Goal: Use online tool/utility

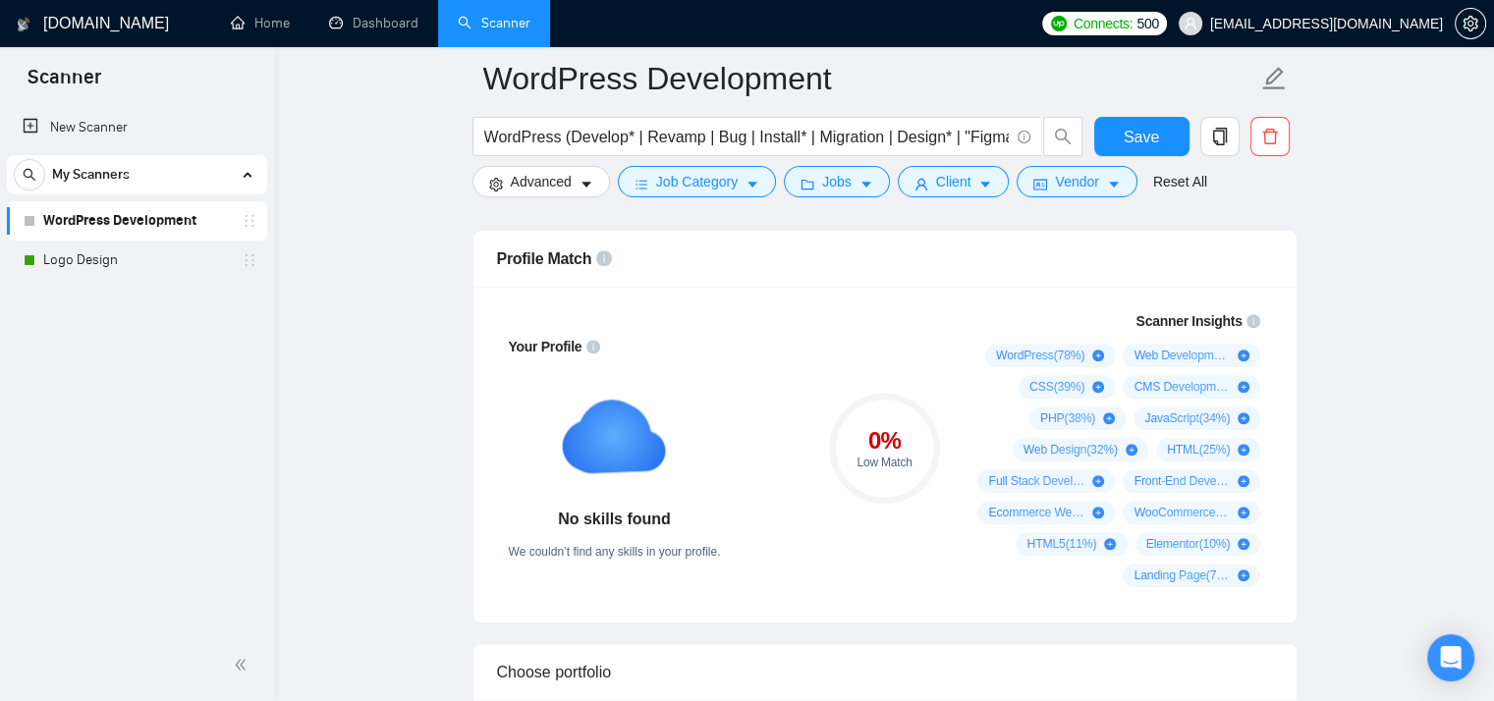
scroll to position [1047, 0]
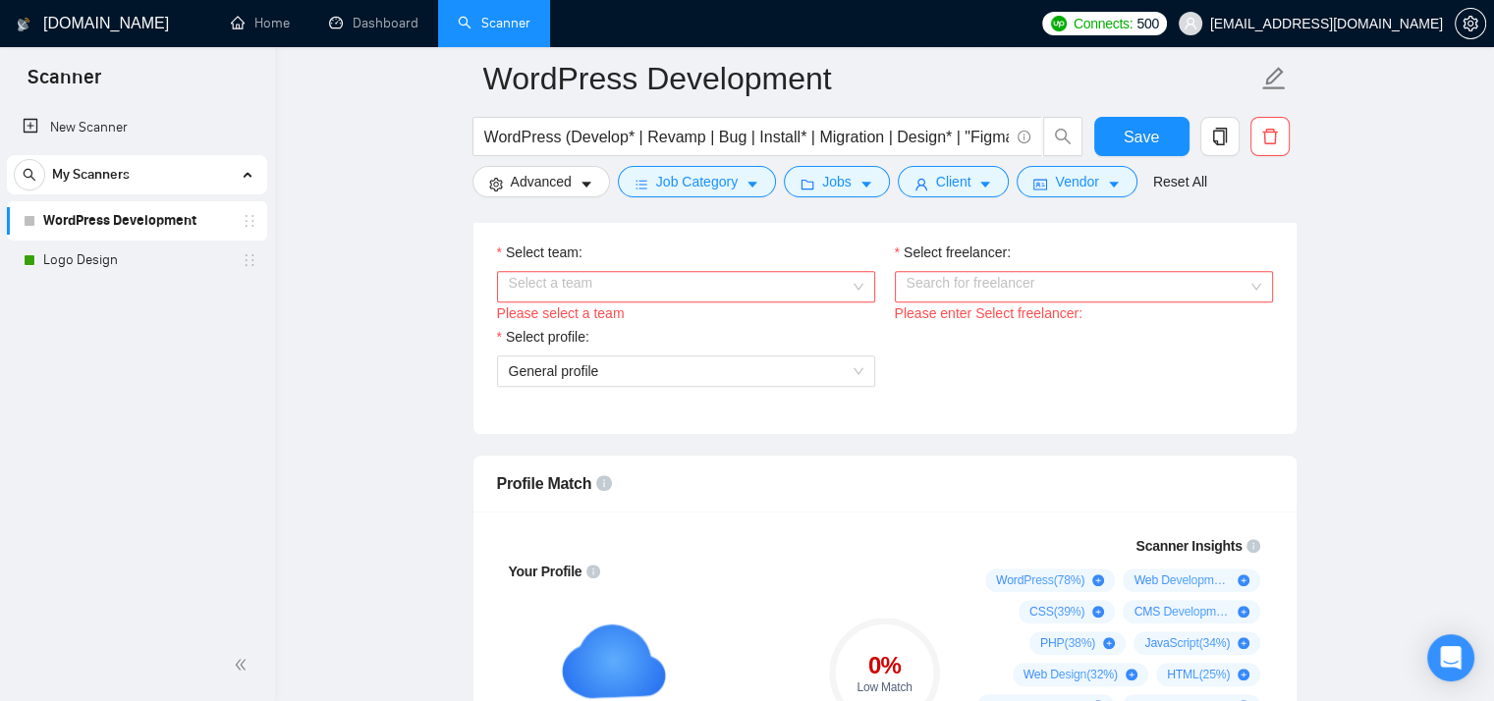
click at [767, 286] on input "Select team:" at bounding box center [679, 286] width 341 height 29
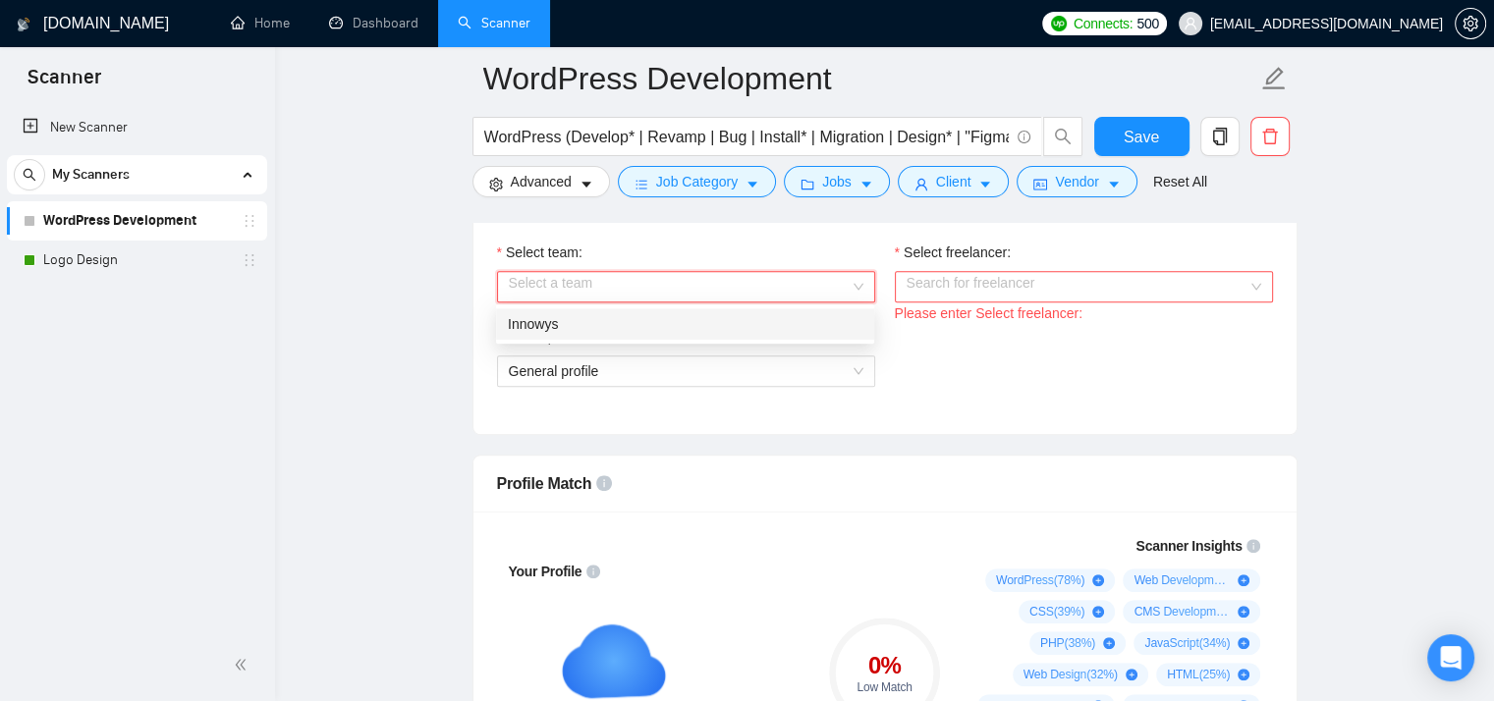
click at [752, 314] on div "Innowys" at bounding box center [685, 324] width 355 height 22
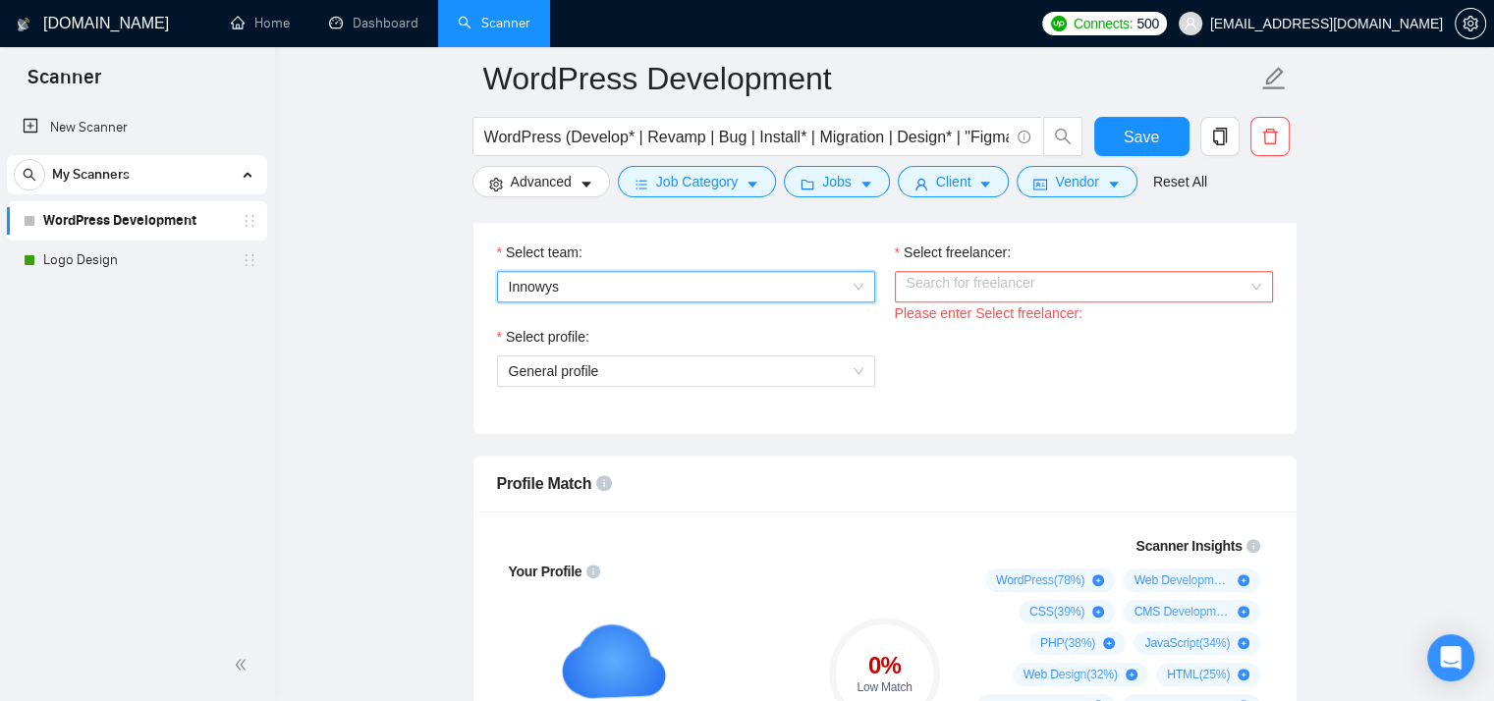
click at [955, 289] on input "Select freelancer:" at bounding box center [1077, 286] width 341 height 29
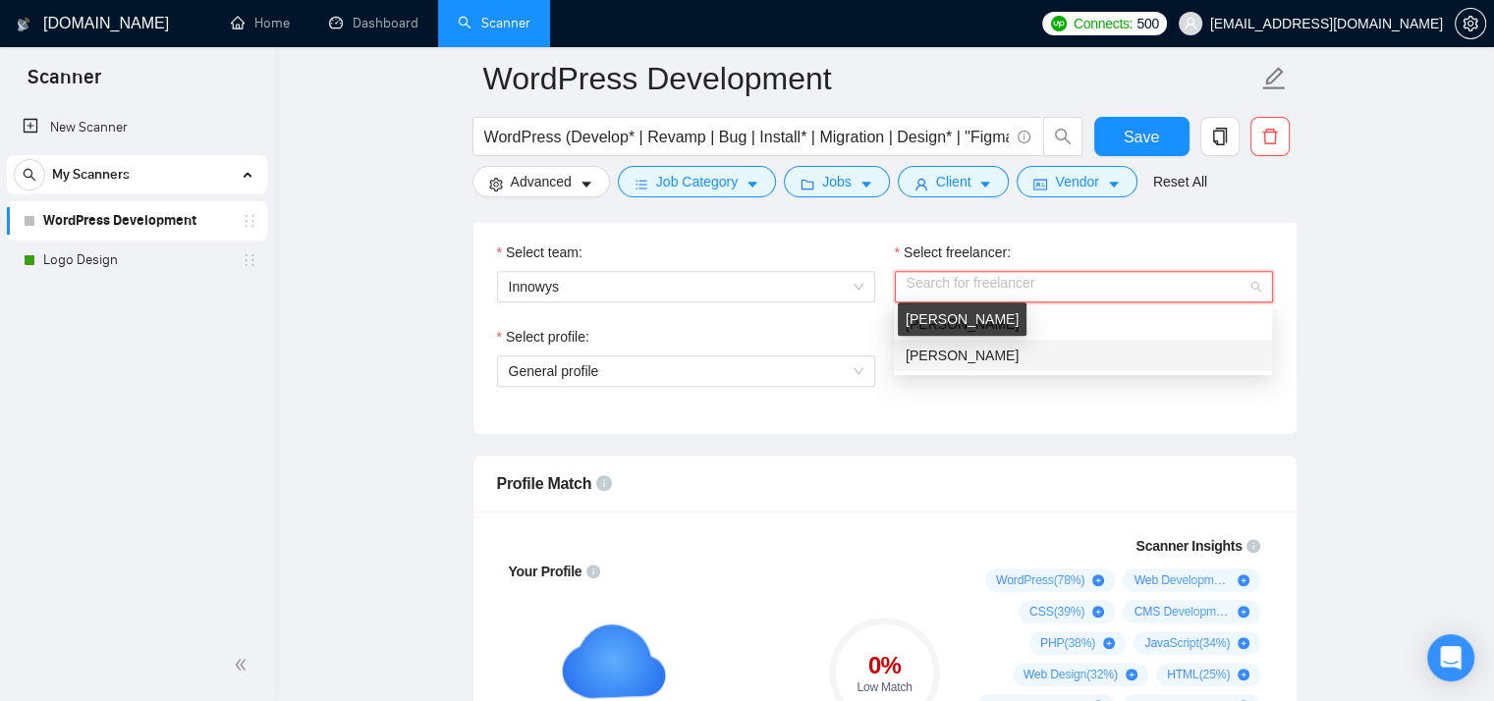
click at [958, 355] on span "[PERSON_NAME]" at bounding box center [962, 356] width 113 height 16
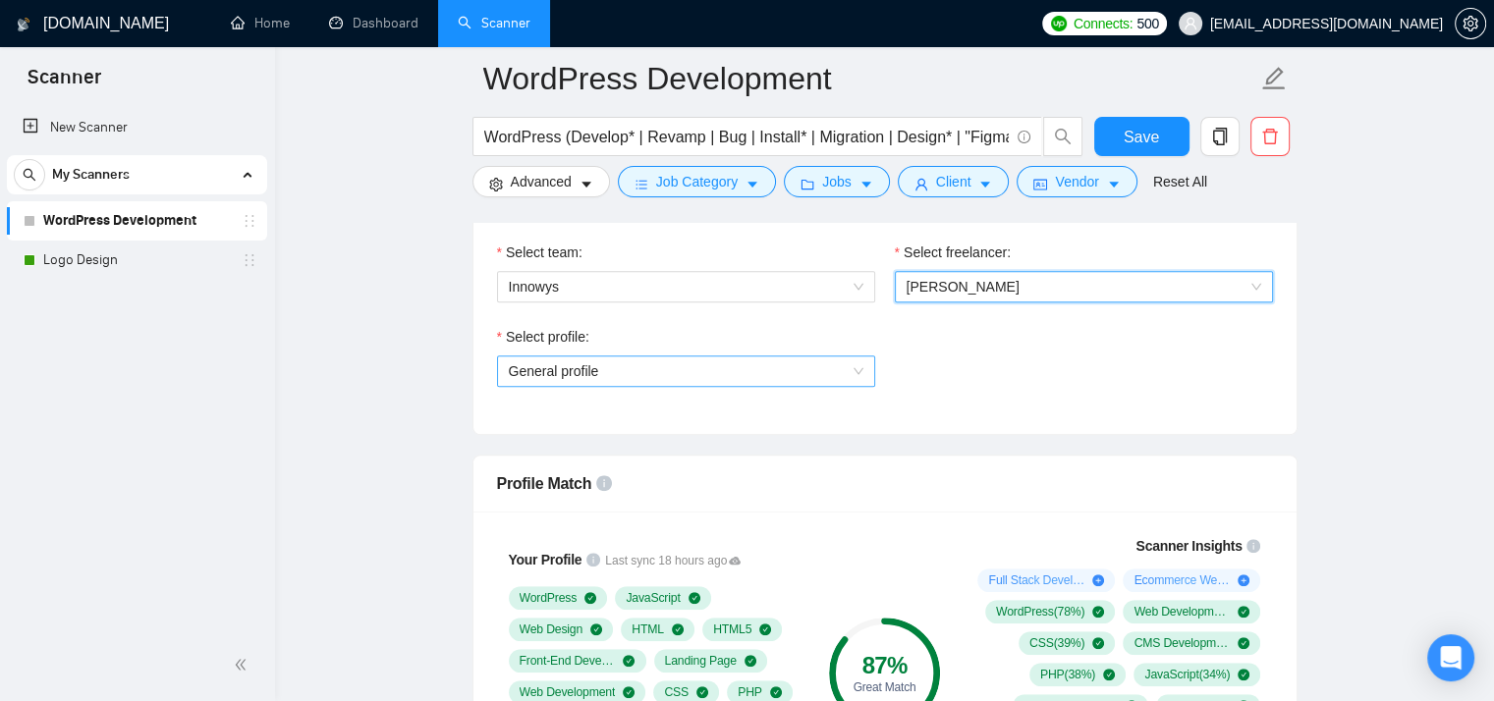
click at [857, 365] on span "General profile" at bounding box center [686, 371] width 355 height 29
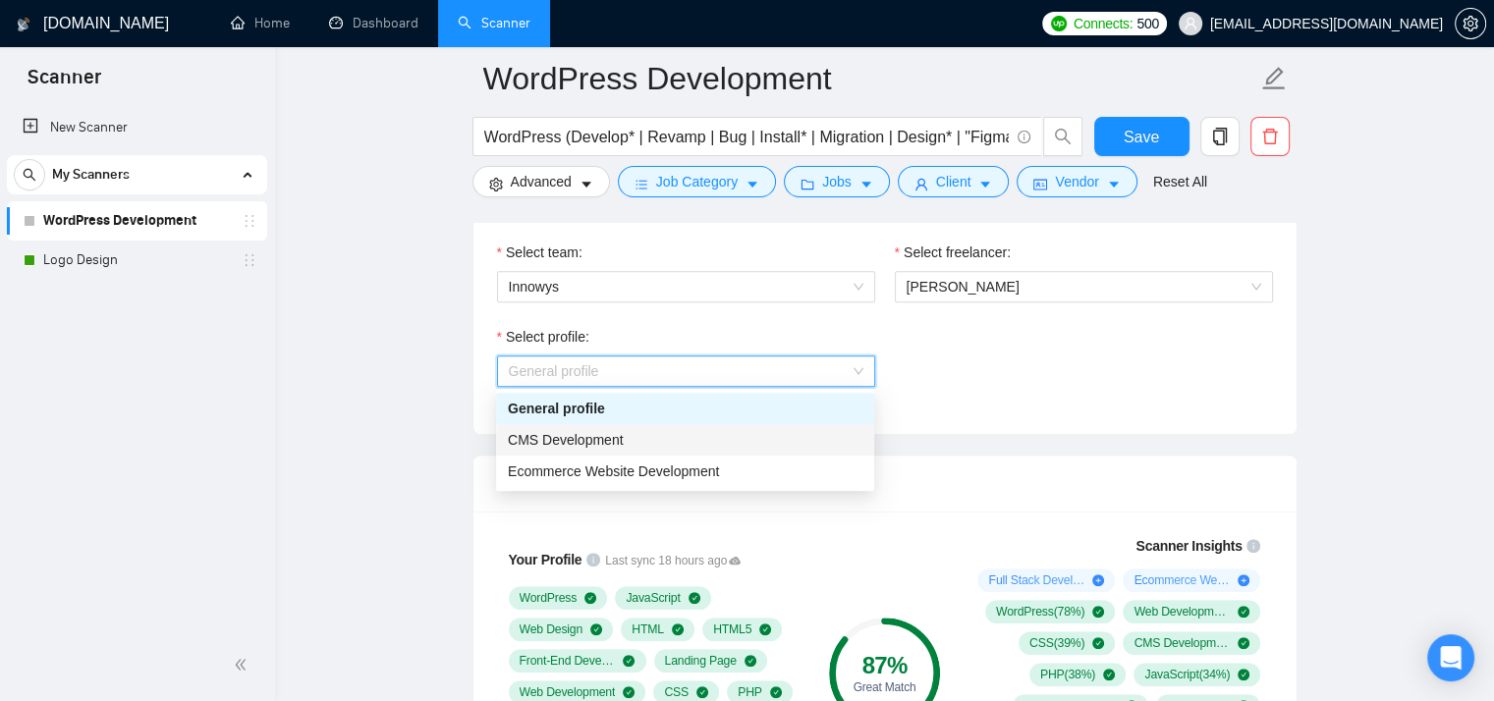
drag, startPoint x: 783, startPoint y: 440, endPoint x: 884, endPoint y: 428, distance: 101.9
click at [784, 440] on div "CMS Development" at bounding box center [685, 440] width 355 height 22
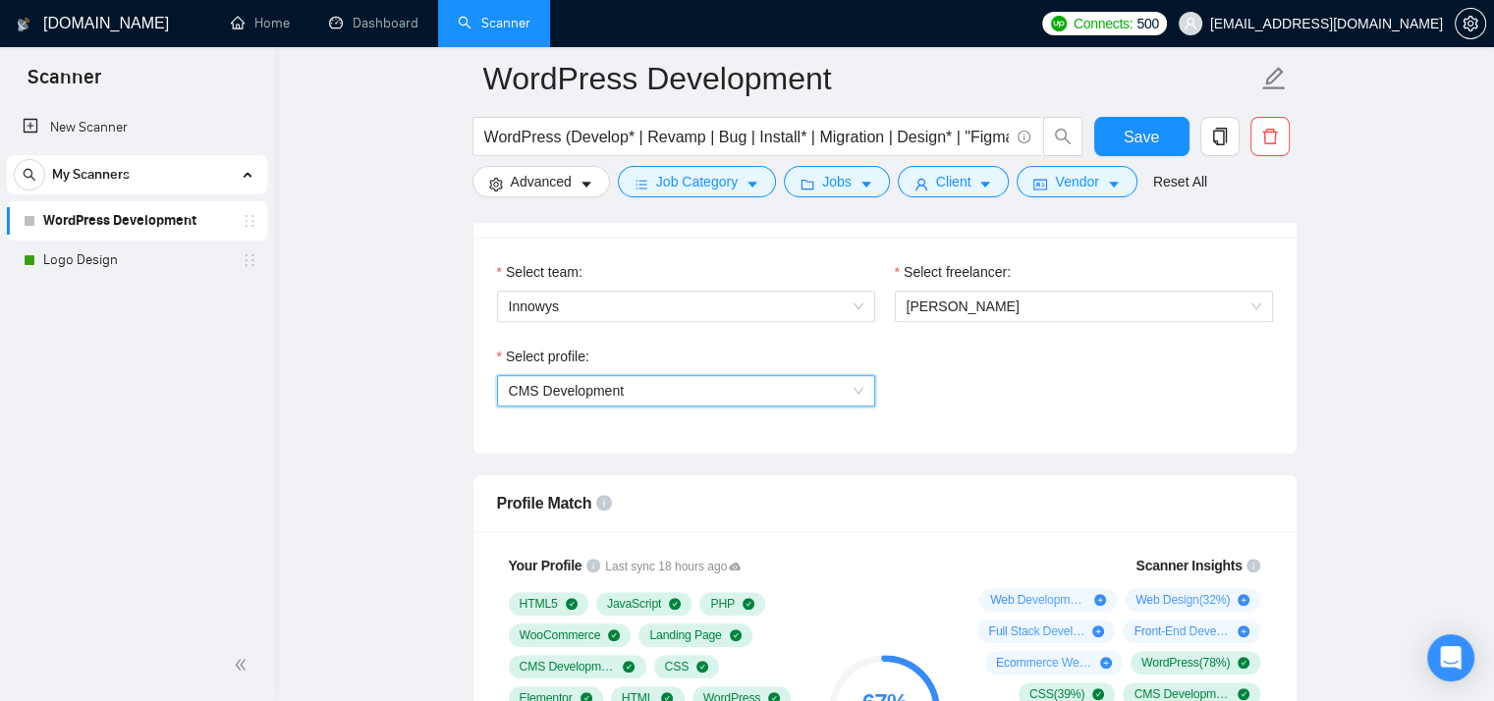
scroll to position [916, 0]
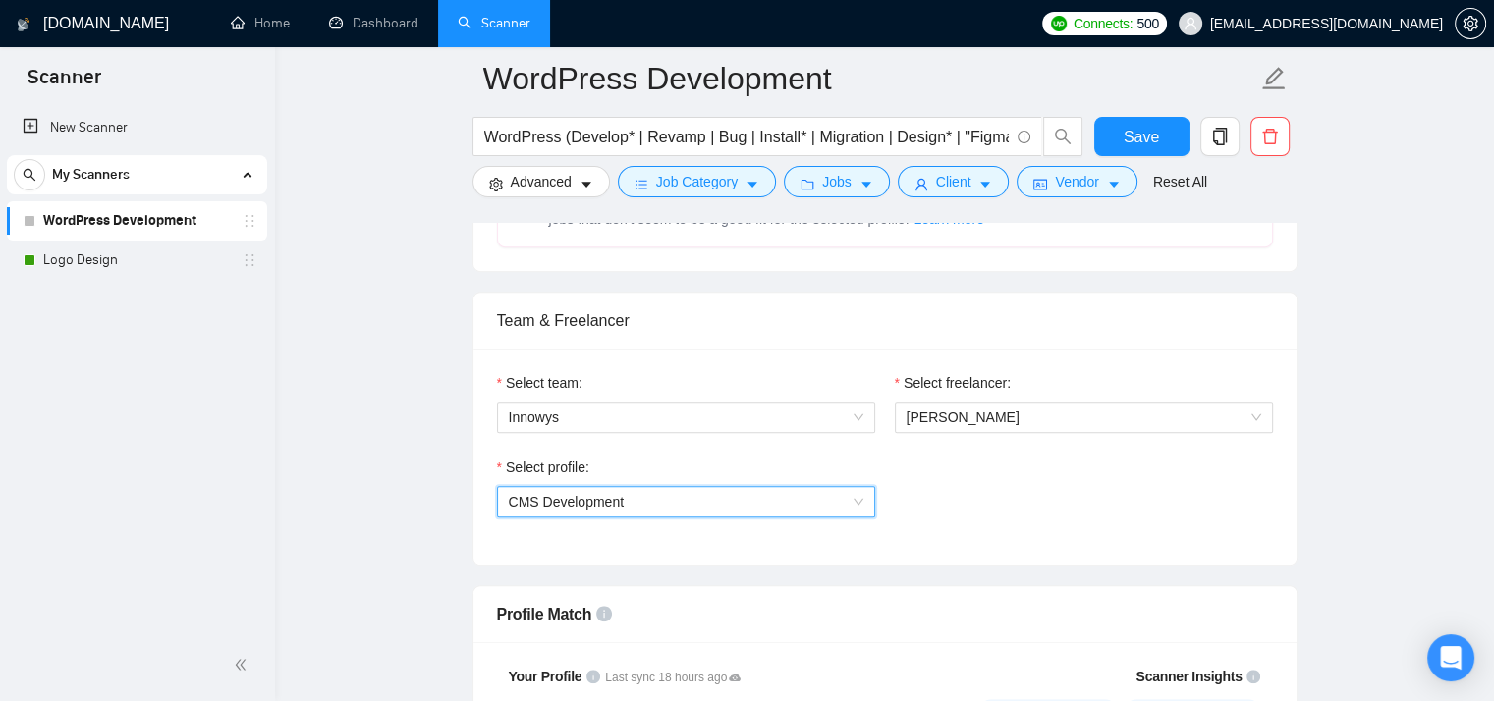
click at [666, 489] on span "CMS Development" at bounding box center [686, 501] width 355 height 29
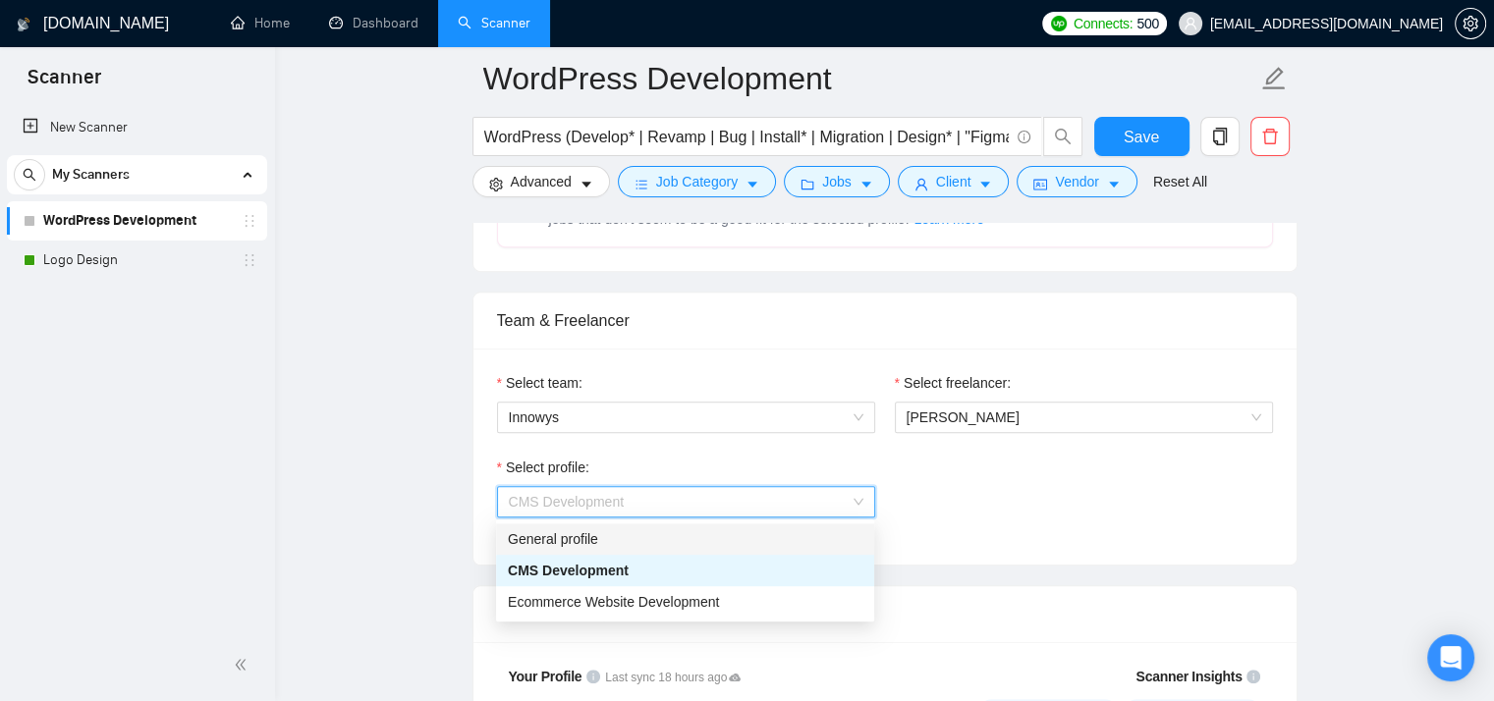
click at [651, 533] on div "General profile" at bounding box center [685, 539] width 355 height 22
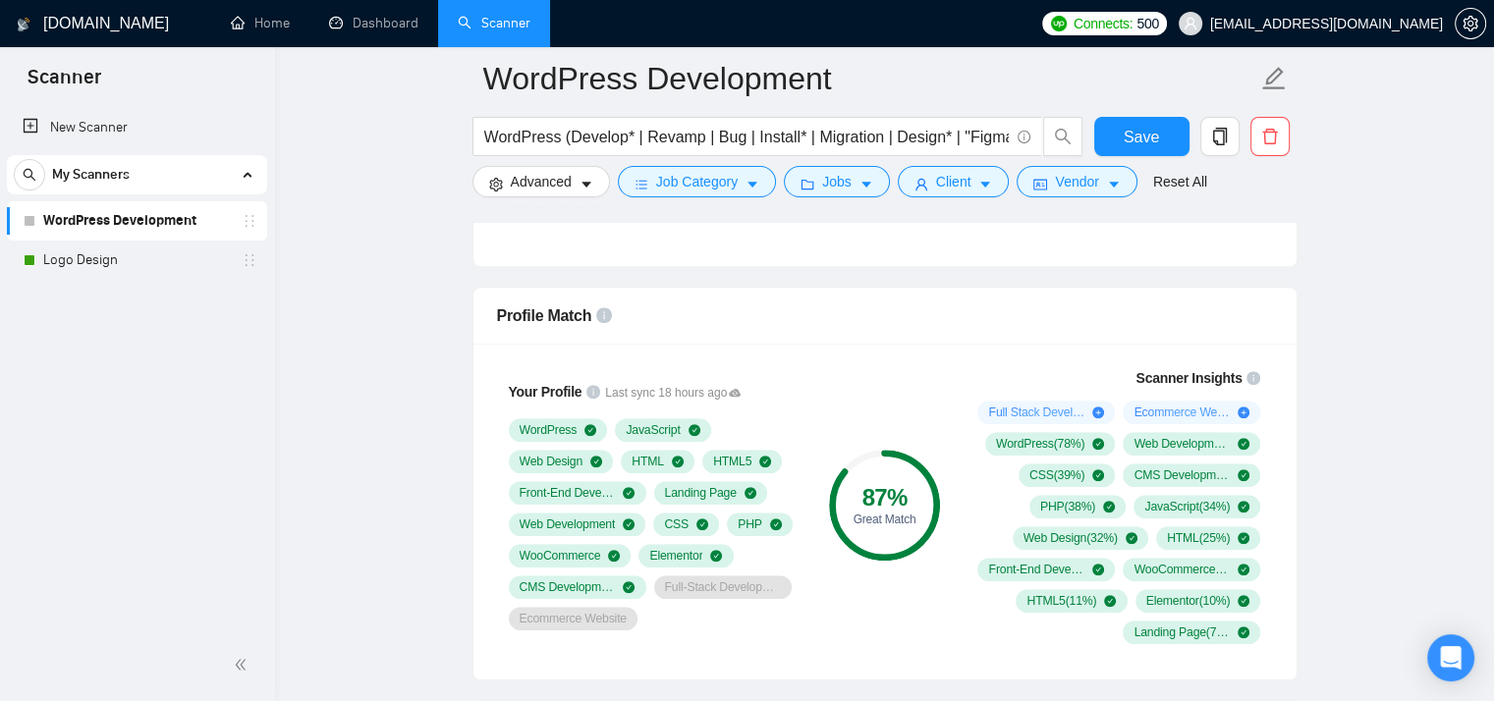
scroll to position [1179, 0]
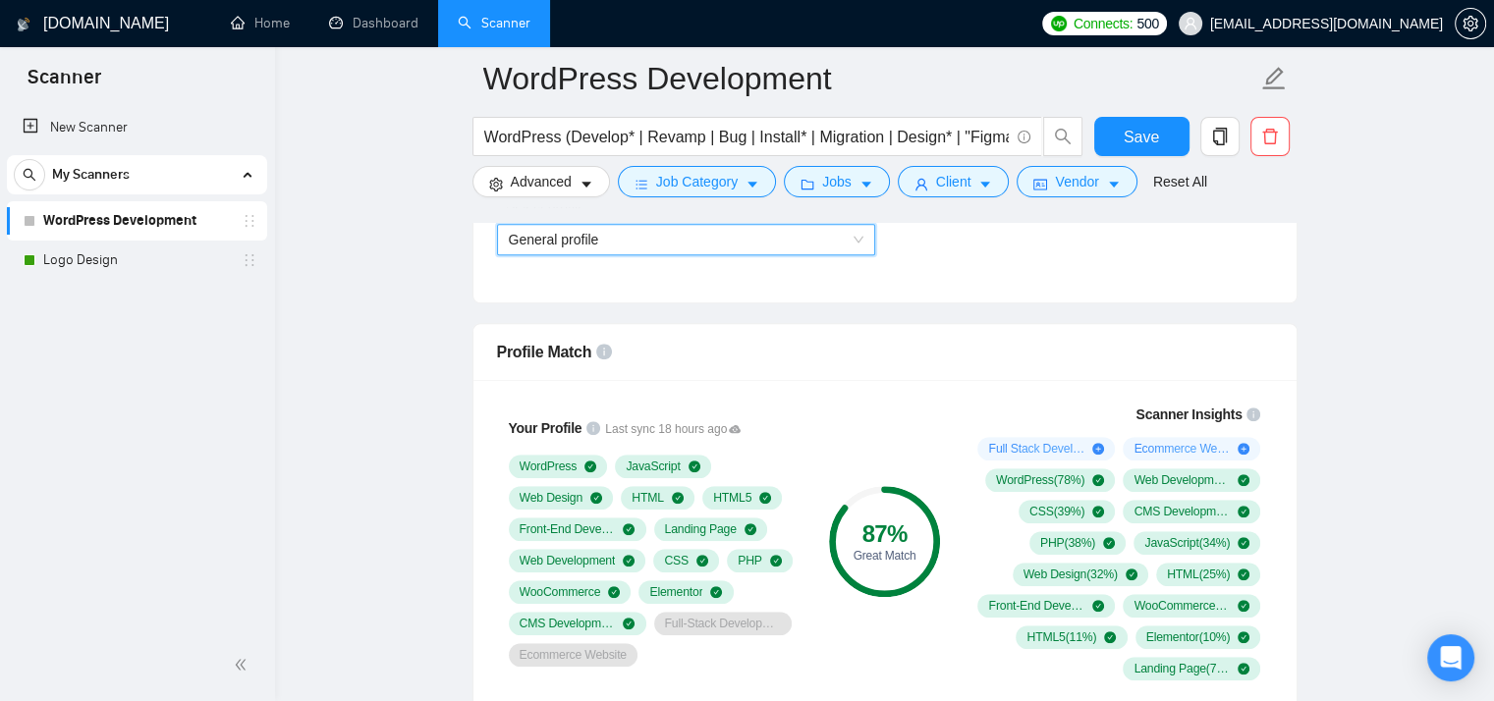
click at [723, 250] on span "General profile" at bounding box center [686, 239] width 355 height 29
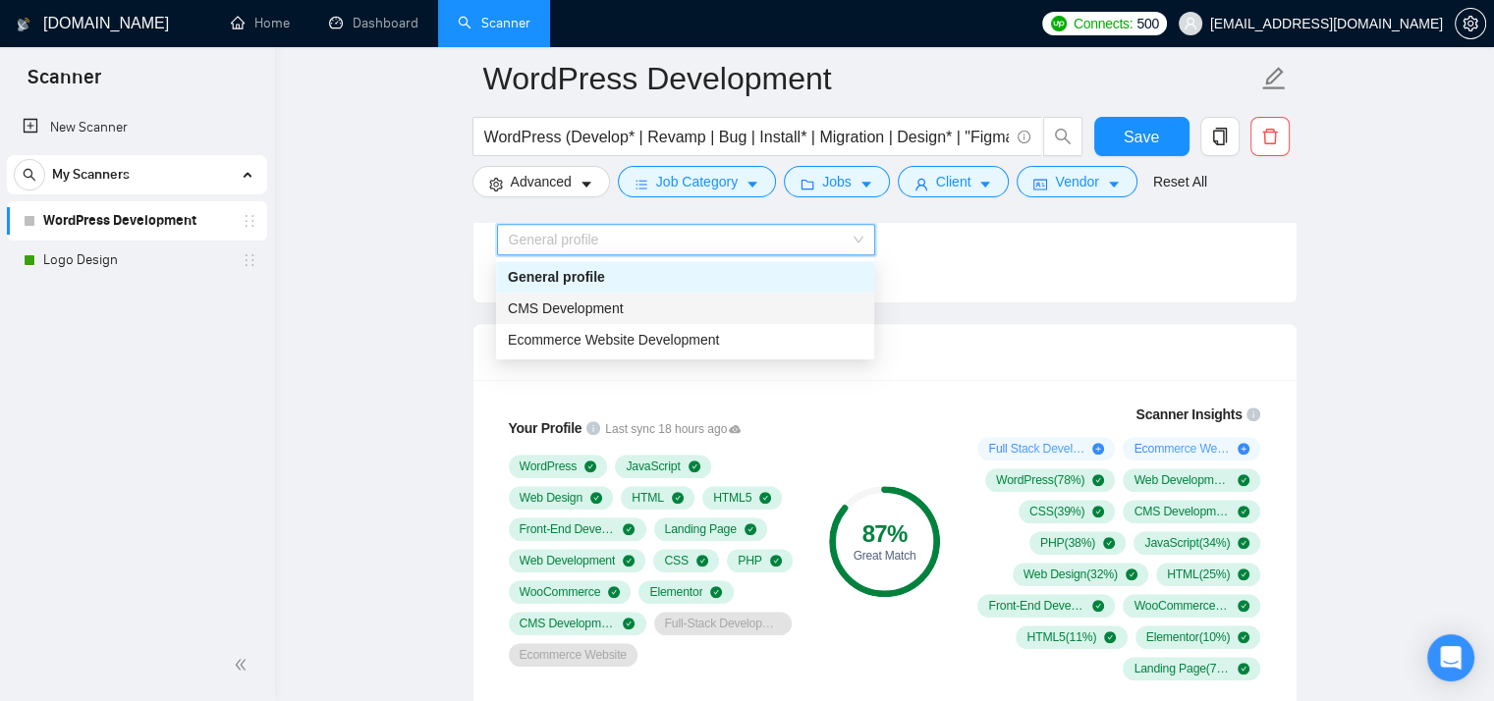
click at [711, 307] on div "CMS Development" at bounding box center [685, 309] width 355 height 22
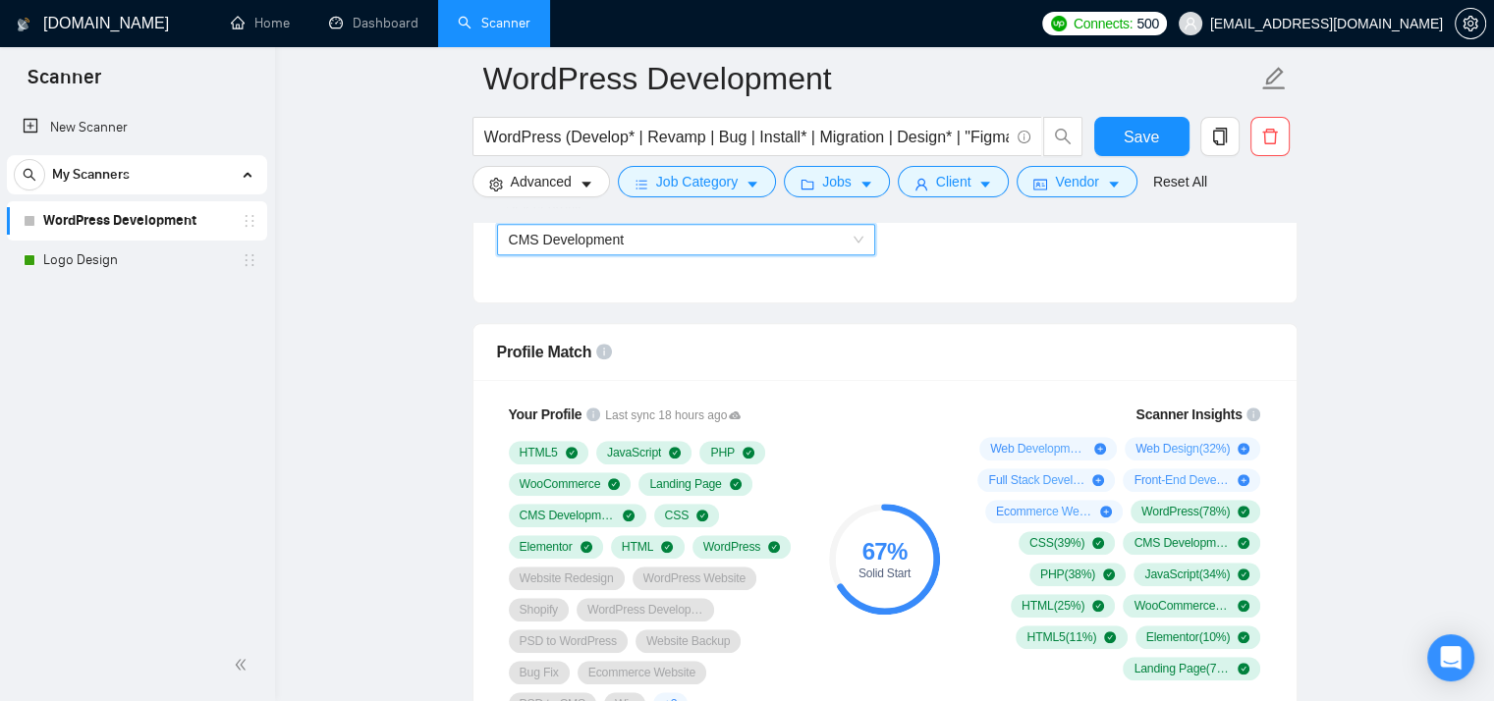
scroll to position [1047, 0]
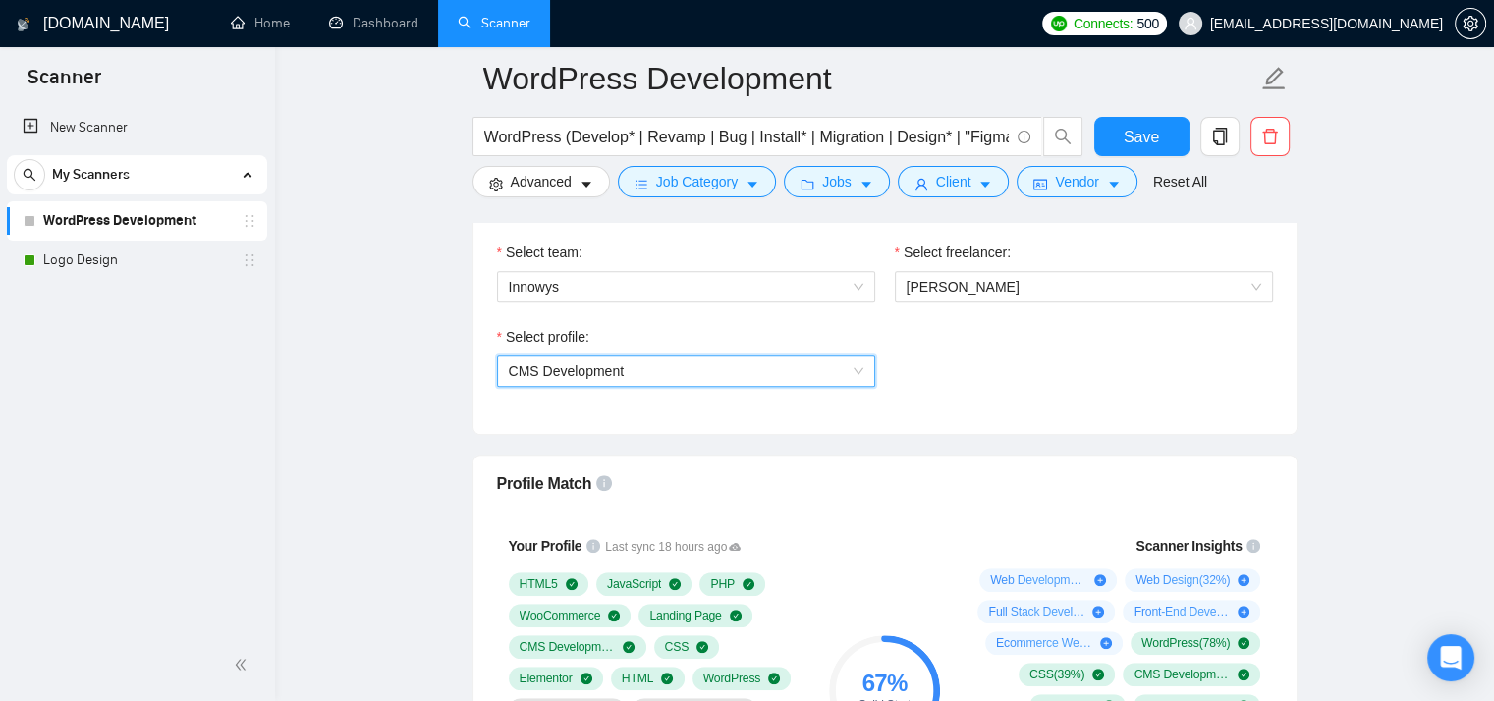
click at [730, 360] on span "CMS Development" at bounding box center [686, 371] width 355 height 29
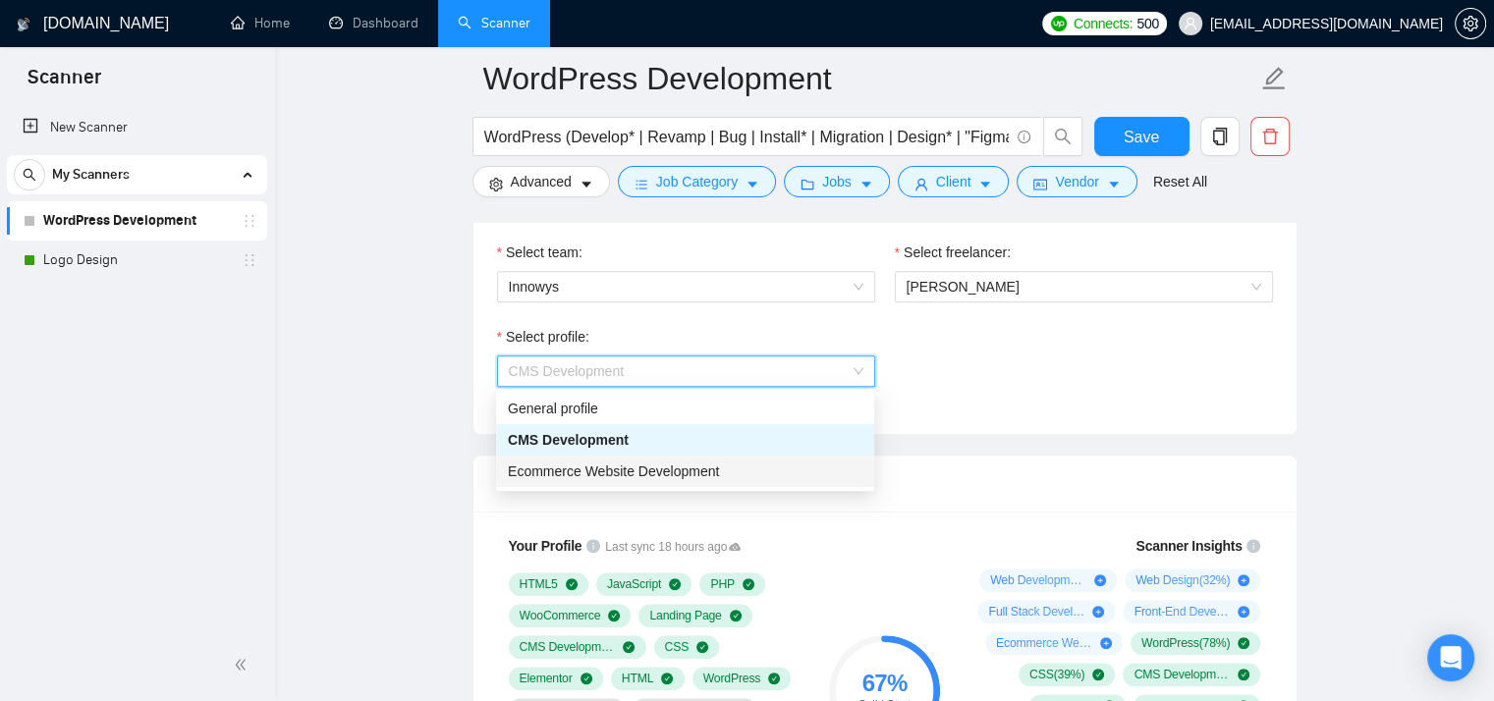
click at [701, 469] on span "Ecommerce Website Development" at bounding box center [613, 472] width 211 height 16
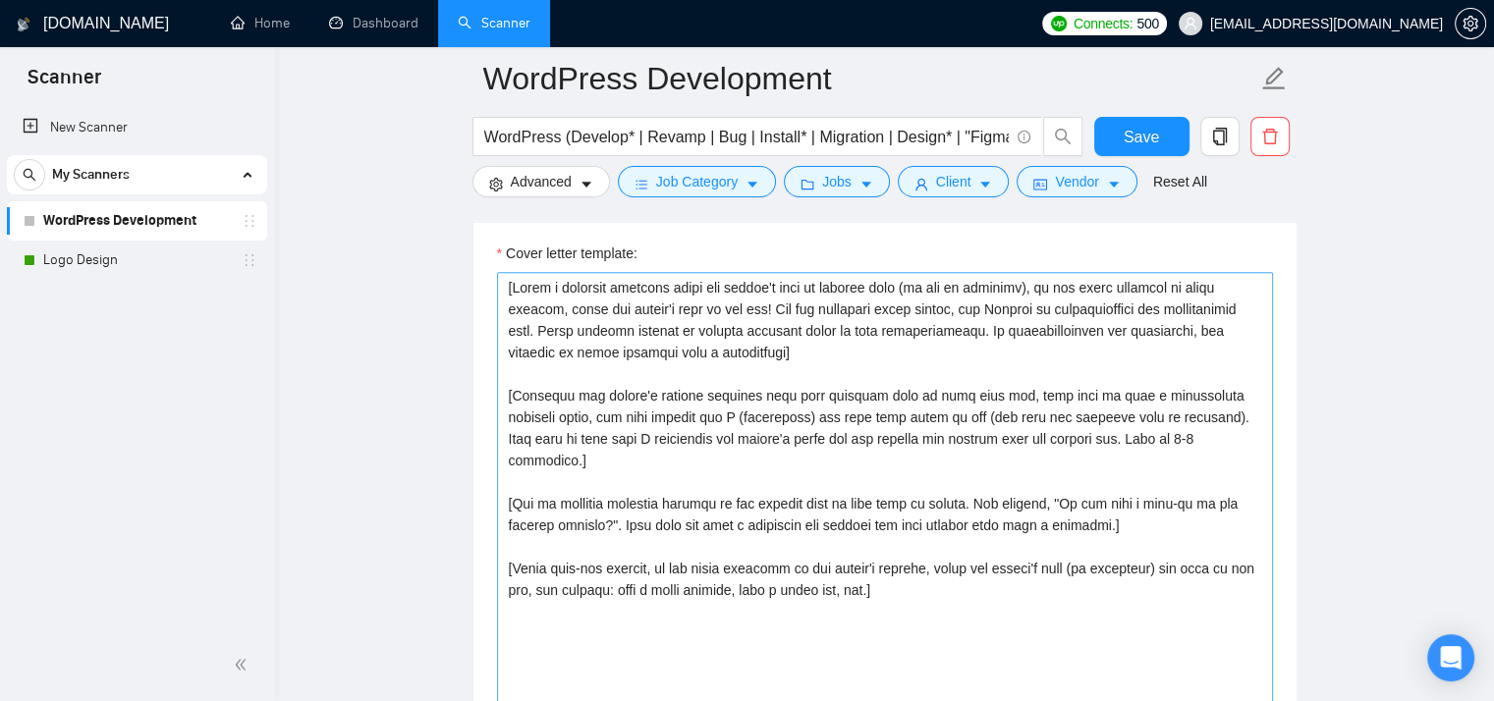
scroll to position [2095, 0]
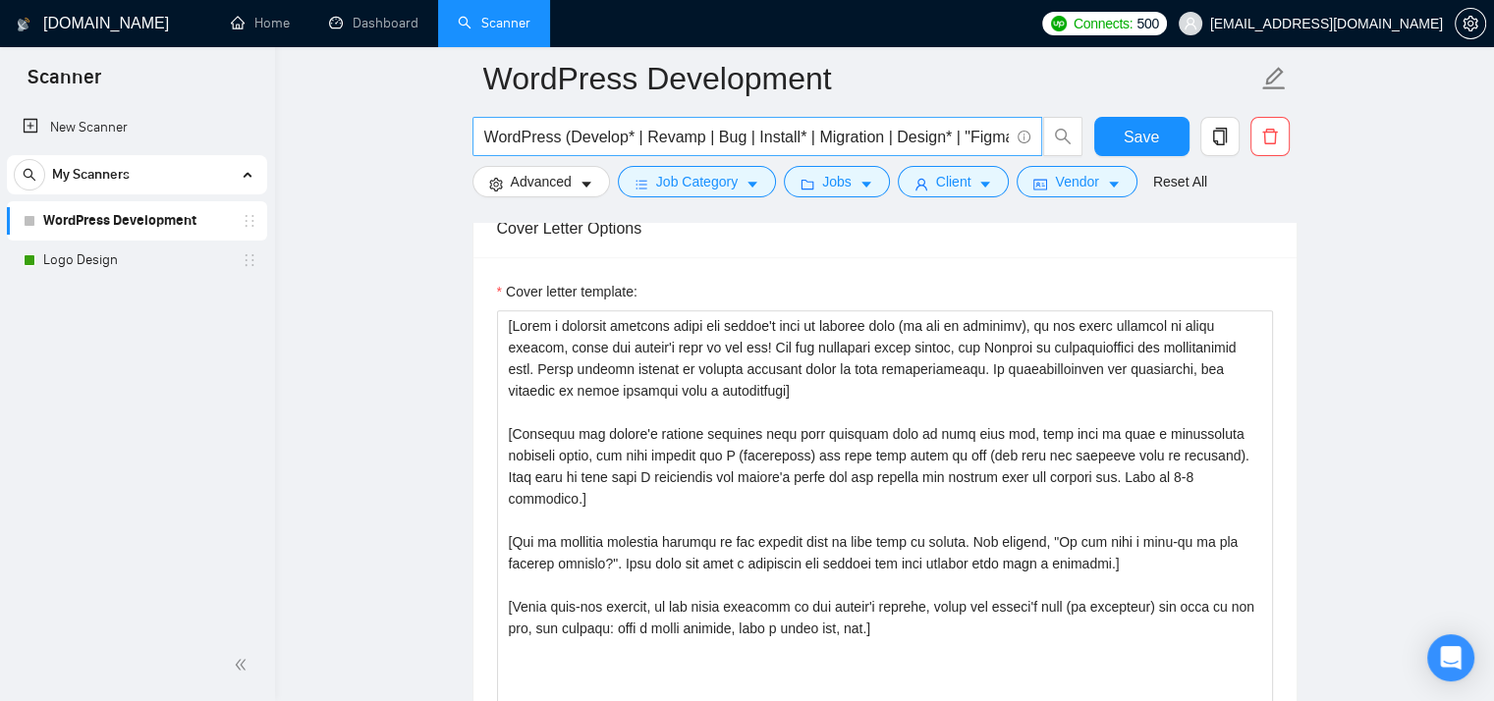
click at [802, 140] on input "WordPress (Develop* | Revamp | Bug | Install* | Migration | Design* | "Figma to…" at bounding box center [746, 137] width 525 height 25
click at [338, 144] on main "WordPress Development WordPress (Develop* | Revamp | Bug | Install* | Migration…" at bounding box center [884, 597] width 1156 height 5229
click at [435, 244] on main "WordPress Development WordPress (Develop* | Revamp | Bug | Install* | Migration…" at bounding box center [884, 597] width 1156 height 5229
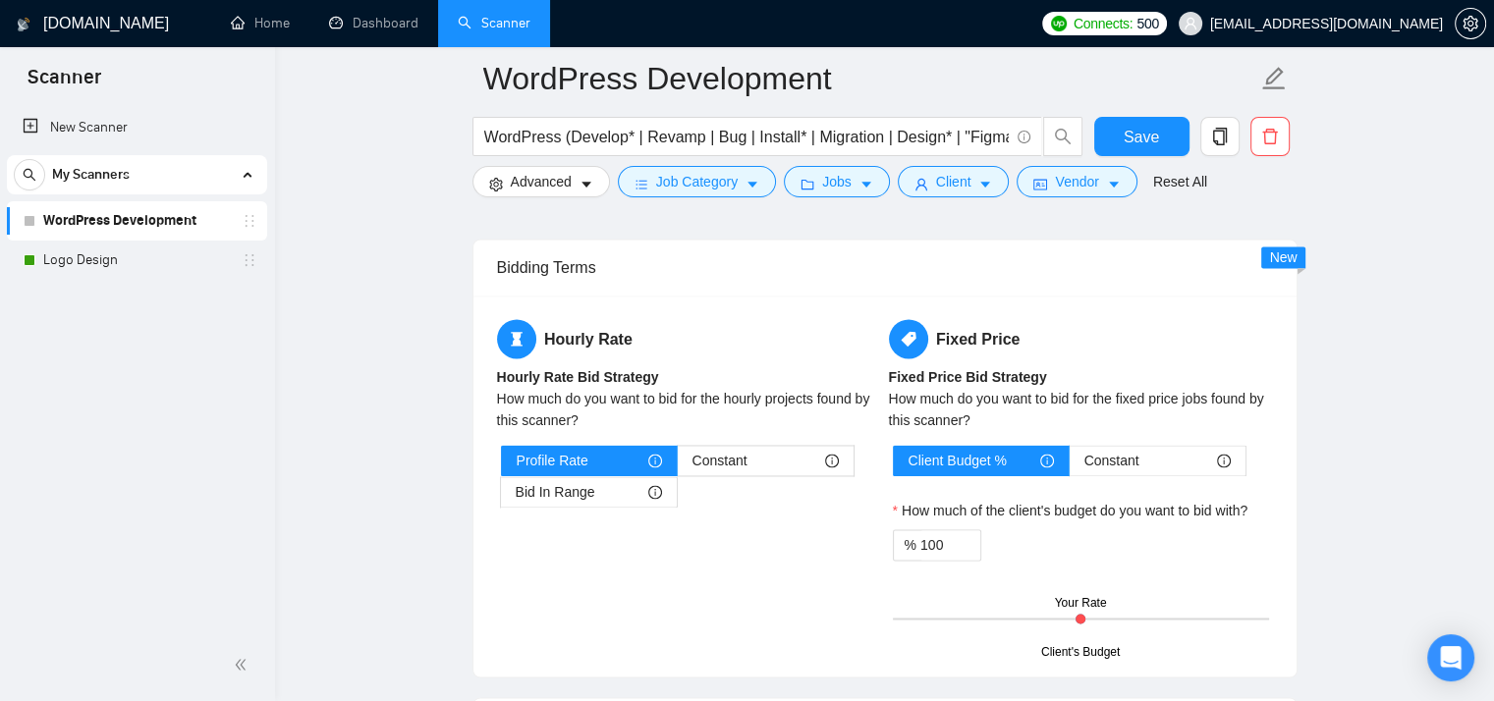
scroll to position [2881, 0]
